Goal: Participate in discussion

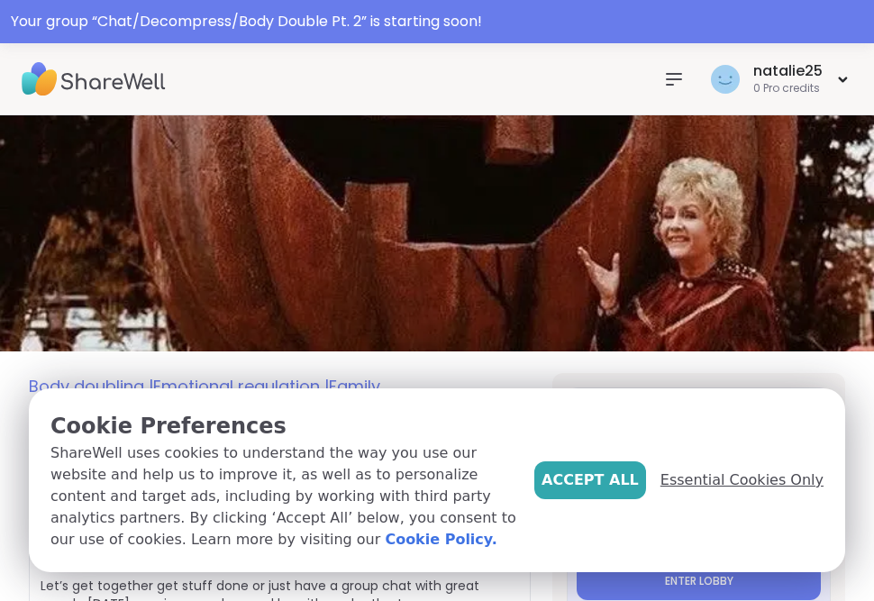
click at [753, 490] on span "Essential Cookies Only" at bounding box center [742, 481] width 163 height 22
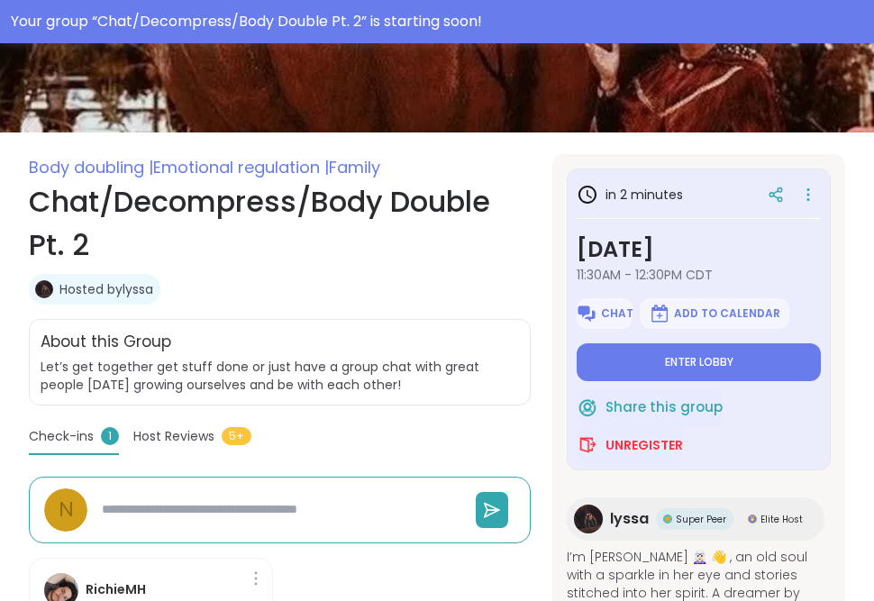
scroll to position [270, 0]
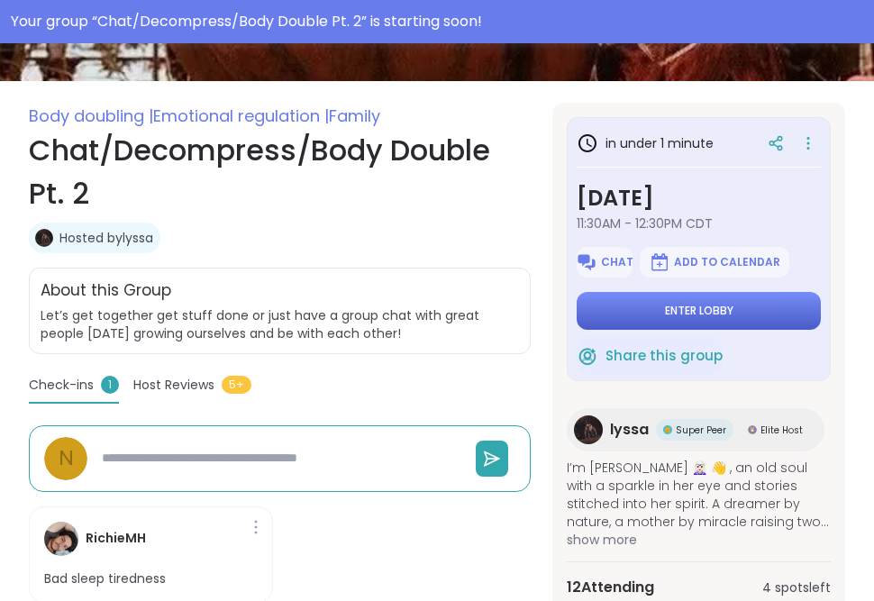
click at [614, 309] on button "Enter lobby" at bounding box center [699, 311] width 244 height 38
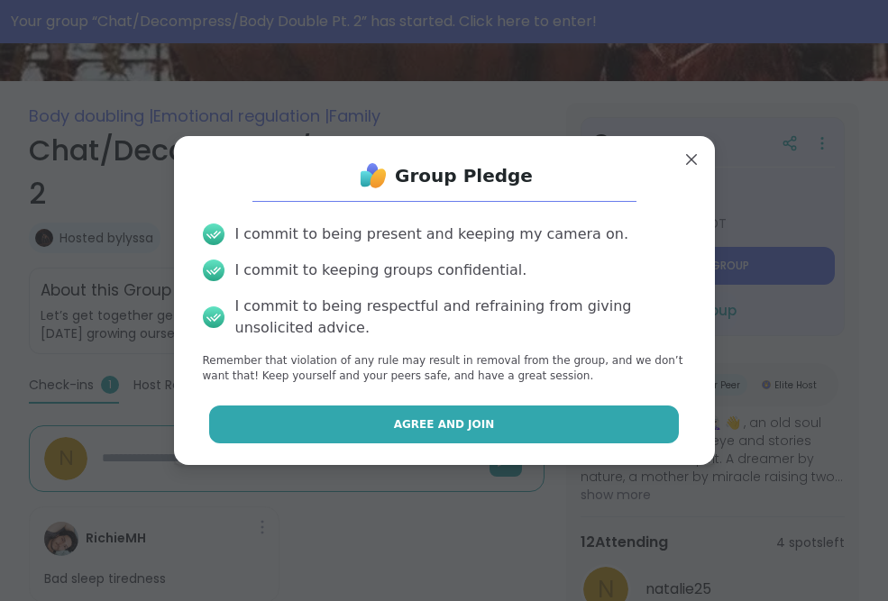
click at [475, 430] on button "Agree and Join" at bounding box center [444, 425] width 470 height 38
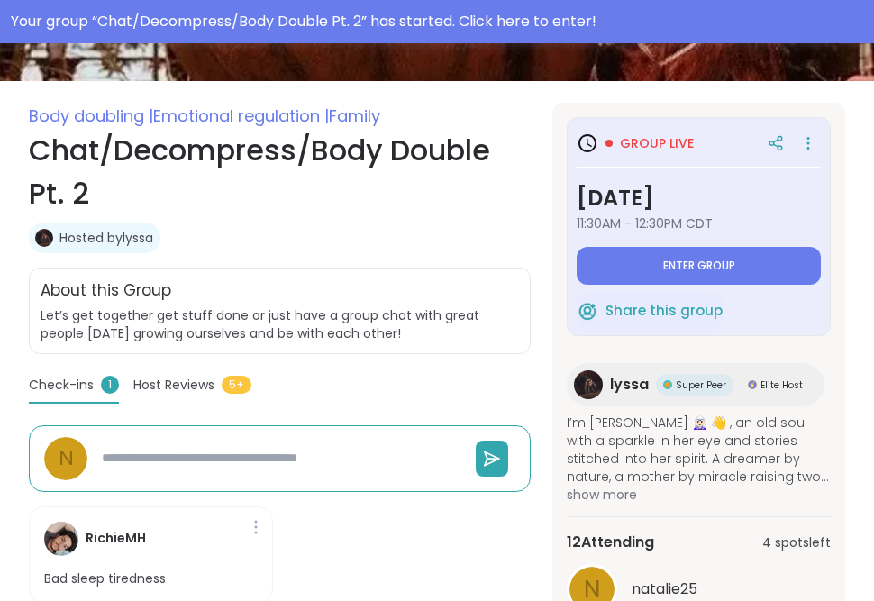
type textarea "*"
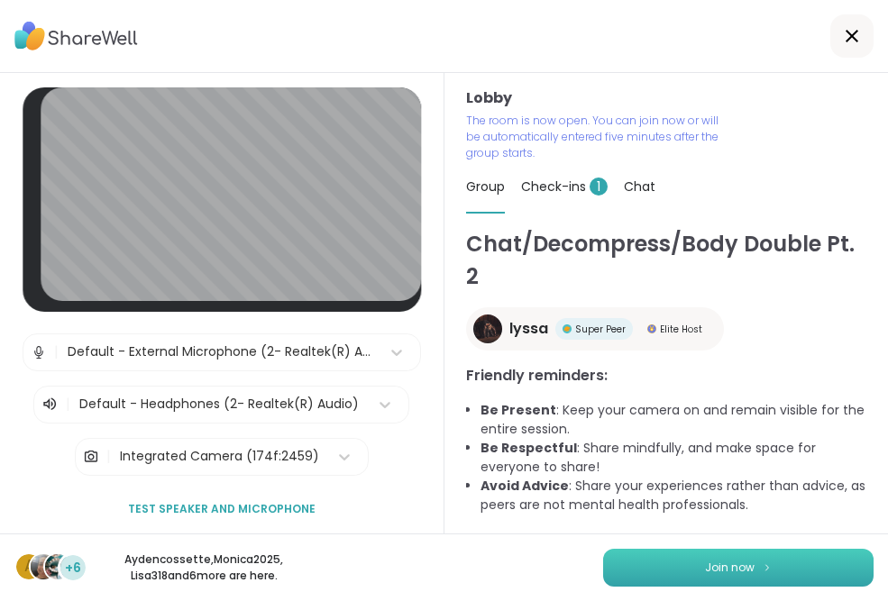
click at [773, 572] on button "Join now" at bounding box center [738, 568] width 270 height 38
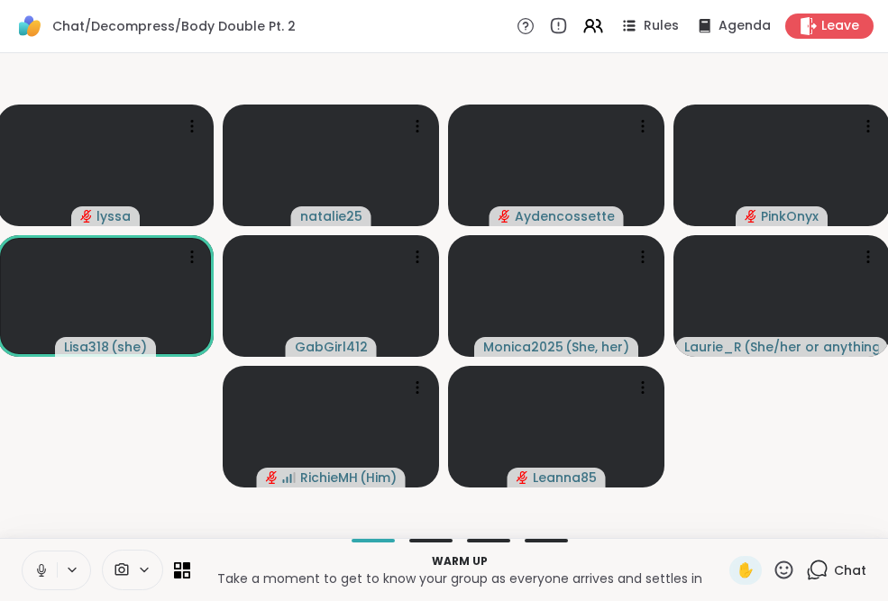
click at [30, 577] on button at bounding box center [40, 571] width 34 height 38
